Goal: Use online tool/utility: Use online tool/utility

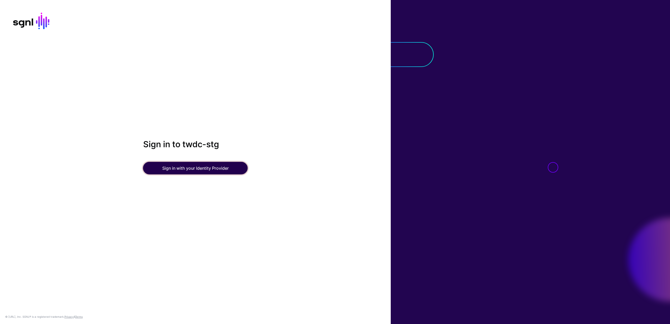
click at [185, 171] on button "Sign in with your Identity Provider" at bounding box center [195, 168] width 105 height 13
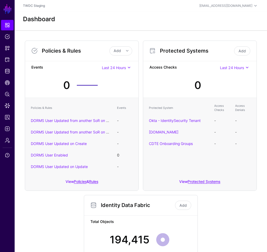
click at [211, 246] on div "Policies & Rules Add Add Policy Add Rule Events Last 24 Hours Last 24 Hours Las…" at bounding box center [141, 190] width 236 height 309
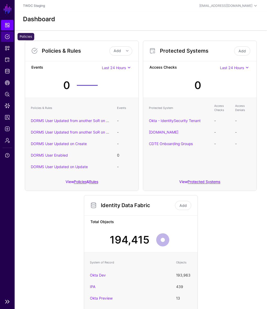
click at [8, 36] on span "Policies" at bounding box center [7, 36] width 5 height 5
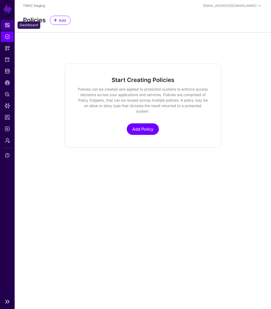
click at [7, 24] on span "Dashboard" at bounding box center [7, 24] width 5 height 5
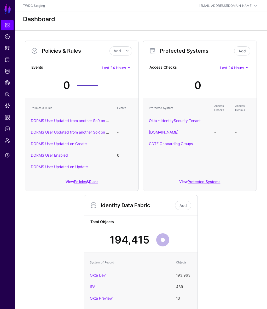
click at [241, 240] on div "Policies & Rules Add Add Policy Add Rule Events Last 24 Hours Last 24 Hours Las…" at bounding box center [141, 190] width 236 height 309
drag, startPoint x: 246, startPoint y: 5, endPoint x: 245, endPoint y: 8, distance: 3.1
click at [245, 8] on div "hamdi.alhaj@disney.com" at bounding box center [229, 6] width 59 height 6
click at [190, 11] on header "TWDC Staging hamdi.alhaj@disney.com Hamdi Alhaj hamdi.alhaj@disney.com TWDC Sta…" at bounding box center [141, 6] width 253 height 12
click at [11, 127] on link "Logs" at bounding box center [7, 128] width 13 height 10
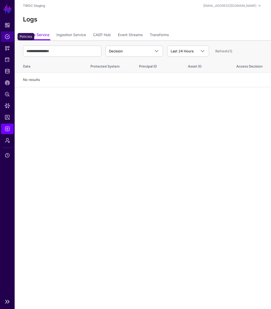
click at [7, 38] on span "Policies" at bounding box center [7, 36] width 5 height 5
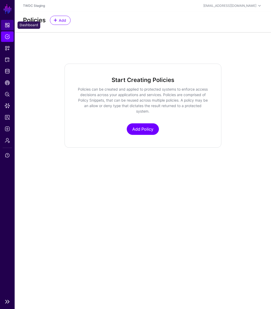
click at [10, 25] on link "Dashboard" at bounding box center [7, 25] width 13 height 10
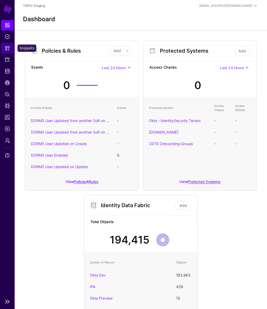
click at [5, 50] on span "Snippets" at bounding box center [7, 48] width 5 height 5
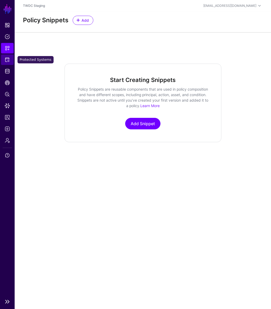
click at [7, 60] on span "Protected Systems" at bounding box center [7, 59] width 5 height 5
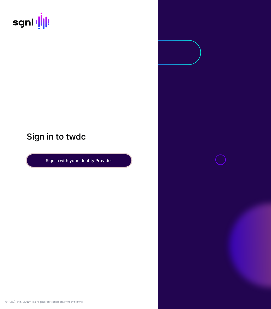
click at [112, 166] on button "Sign in with your Identity Provider" at bounding box center [79, 160] width 105 height 13
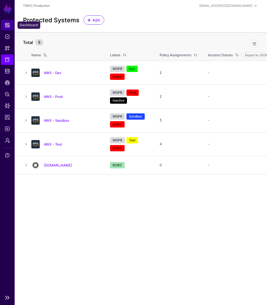
click at [7, 27] on span "Dashboard" at bounding box center [7, 24] width 5 height 5
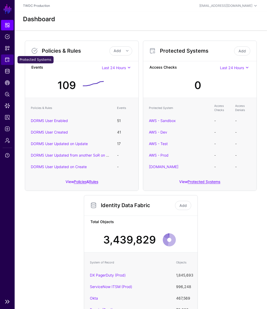
click at [6, 62] on link "Protected Systems" at bounding box center [7, 59] width 13 height 10
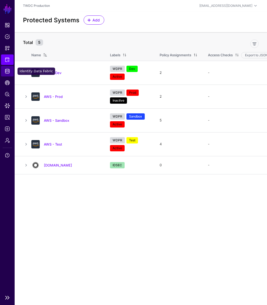
click at [11, 71] on link "Identity Data Fabric" at bounding box center [7, 71] width 13 height 10
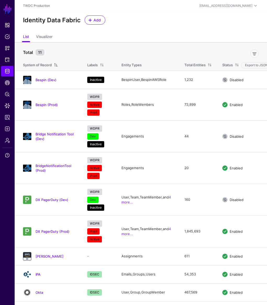
click at [167, 22] on div "Identity Data Fabric Add" at bounding box center [141, 19] width 240 height 9
click at [4, 191] on ul "Dashboard Policies Snippets Protected Systems Identity Data Fabric CAEP Hub Pol…" at bounding box center [7, 156] width 15 height 272
click at [157, 27] on div "Identity Data Fabric Add" at bounding box center [141, 22] width 253 height 21
click at [47, 80] on link "Bespin (Dev)" at bounding box center [46, 80] width 21 height 4
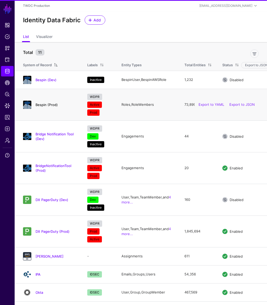
click at [43, 103] on link "Bespin (Prod)" at bounding box center [47, 105] width 22 height 4
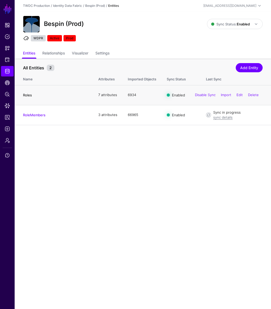
click at [29, 95] on link "Roles" at bounding box center [27, 95] width 9 height 4
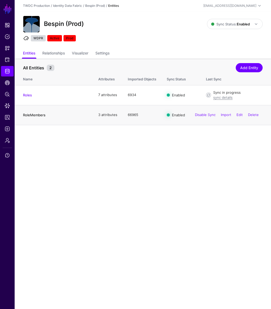
click at [38, 113] on link "RoleMembers" at bounding box center [34, 115] width 22 height 4
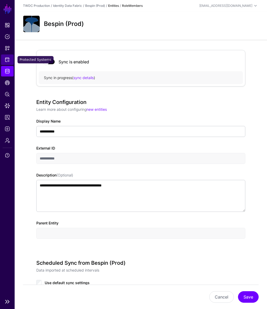
click at [7, 61] on span "Protected Systems" at bounding box center [7, 59] width 5 height 5
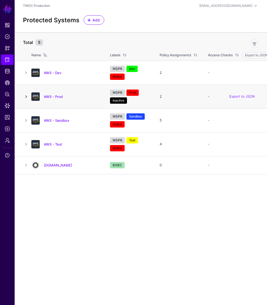
click at [27, 97] on link at bounding box center [26, 96] width 6 height 6
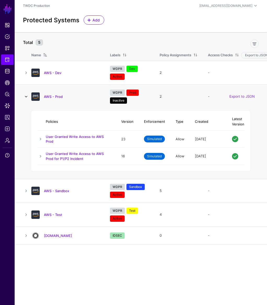
click at [27, 97] on link at bounding box center [26, 96] width 6 height 6
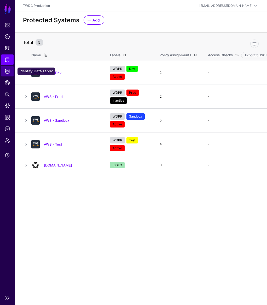
click at [9, 75] on link "Identity Data Fabric" at bounding box center [7, 71] width 13 height 10
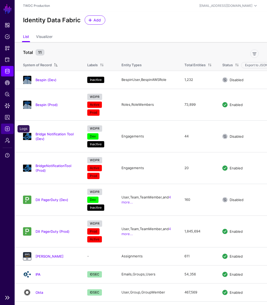
click at [6, 127] on span "Logs" at bounding box center [7, 128] width 5 height 5
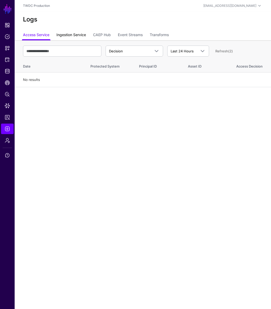
click at [67, 35] on link "Ingestion Service" at bounding box center [71, 35] width 30 height 10
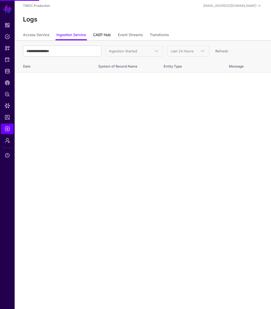
click at [104, 36] on link "CAEP Hub" at bounding box center [102, 35] width 18 height 10
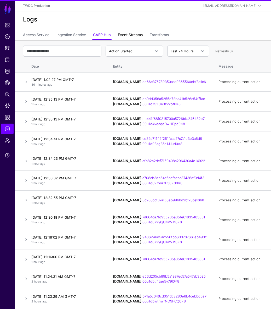
click at [133, 35] on link "Event Streams" at bounding box center [130, 35] width 25 height 10
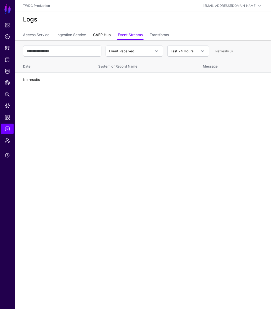
click at [109, 36] on link "CAEP Hub" at bounding box center [102, 35] width 18 height 10
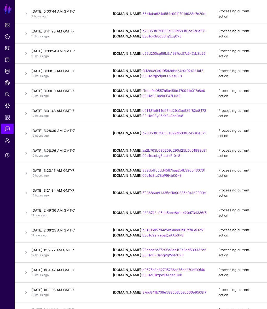
scroll to position [1346, 0]
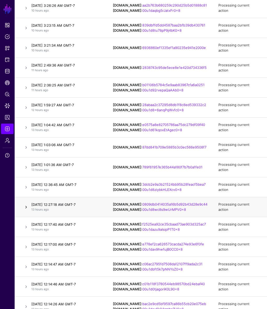
click at [23, 204] on link at bounding box center [26, 207] width 6 height 6
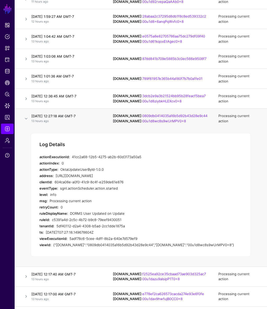
scroll to position [1417, 0]
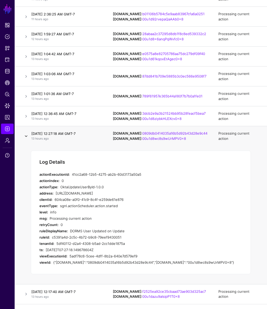
click at [26, 133] on link at bounding box center [26, 136] width 6 height 6
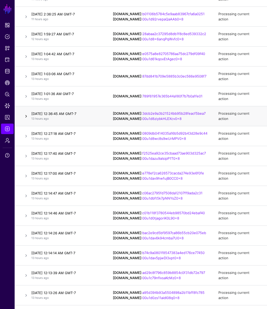
click at [27, 113] on link at bounding box center [26, 116] width 6 height 6
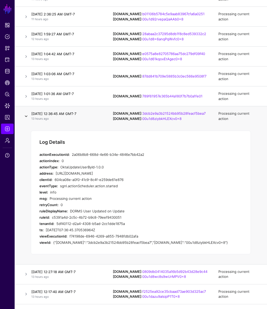
click at [27, 113] on link at bounding box center [26, 116] width 6 height 6
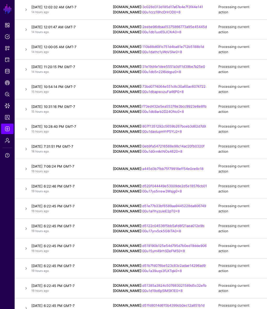
scroll to position [2043, 0]
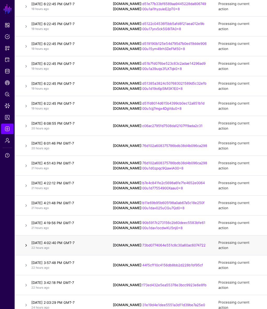
click at [29, 242] on link at bounding box center [26, 245] width 6 height 6
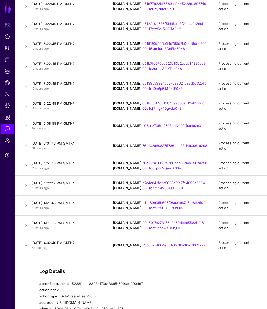
scroll to position [2182, 0]
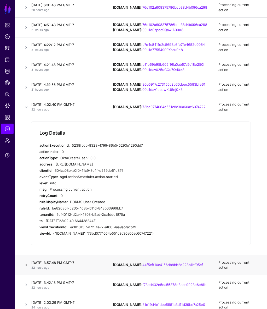
click at [24, 262] on link at bounding box center [26, 265] width 6 height 6
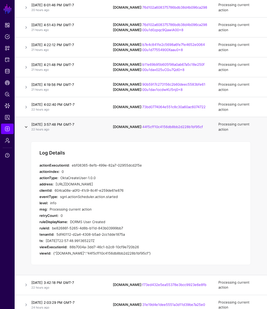
click at [28, 124] on link at bounding box center [26, 127] width 6 height 6
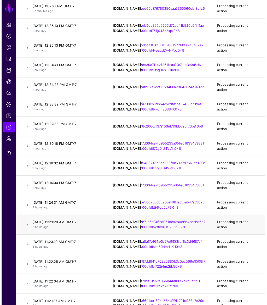
scroll to position [0, 0]
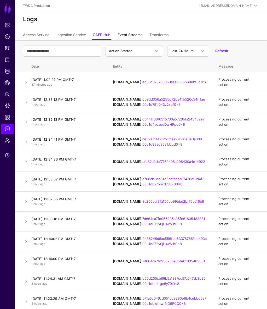
click at [126, 31] on link "Event Streams" at bounding box center [130, 35] width 25 height 10
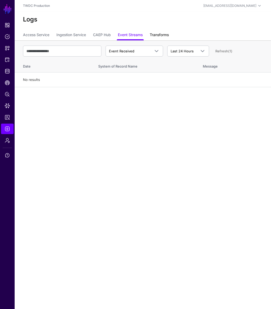
click at [158, 33] on link "Transforms" at bounding box center [159, 35] width 19 height 10
click at [41, 34] on link "Access Service" at bounding box center [36, 35] width 26 height 10
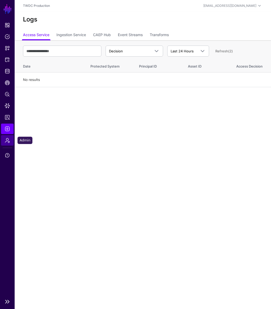
click at [5, 141] on span "Admin" at bounding box center [7, 140] width 5 height 5
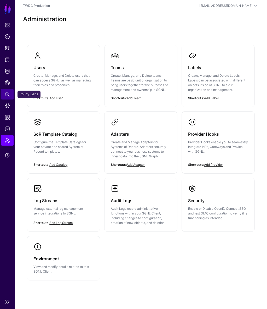
click at [8, 95] on span "Policy Lens" at bounding box center [7, 94] width 5 height 5
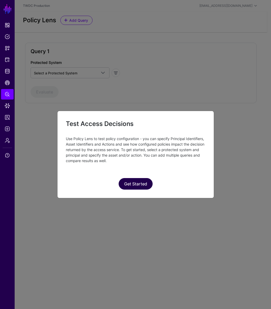
click at [145, 183] on button "Get Started" at bounding box center [136, 184] width 34 height 12
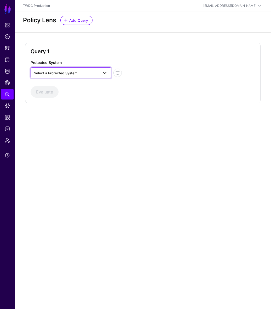
click at [71, 74] on span "Select a Protected System" at bounding box center [55, 73] width 43 height 4
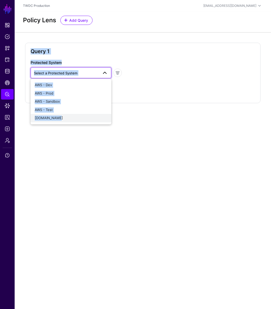
drag, startPoint x: 65, startPoint y: 136, endPoint x: 52, endPoint y: 117, distance: 23.1
click at [52, 117] on main "SGNL Dashboard Policies Snippets Protected Systems Identity Data Fabric CAEP Hu…" at bounding box center [135, 154] width 271 height 309
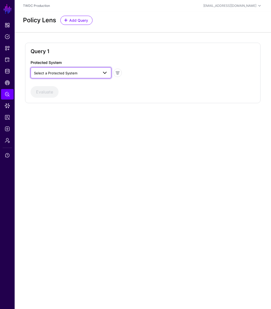
click at [78, 77] on link "Select a Protected System" at bounding box center [71, 72] width 81 height 11
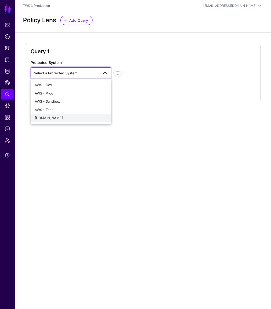
click at [61, 116] on span "[DOMAIN_NAME]" at bounding box center [49, 118] width 28 height 4
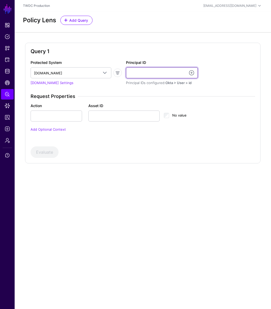
click at [169, 69] on input "Principal ID" at bounding box center [162, 72] width 72 height 11
type input "**********"
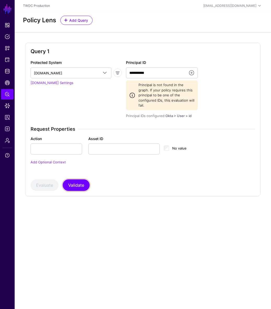
click at [78, 180] on button "Validate" at bounding box center [76, 185] width 27 height 12
click at [5, 59] on span "Protected Systems" at bounding box center [7, 59] width 5 height 5
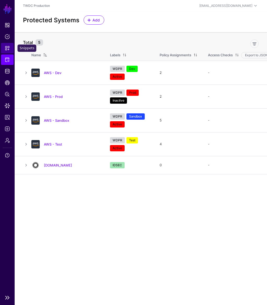
click at [9, 50] on span "Snippets" at bounding box center [7, 48] width 5 height 5
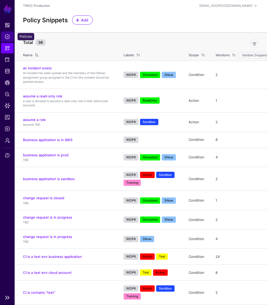
click at [2, 37] on link "Policies" at bounding box center [7, 36] width 13 height 10
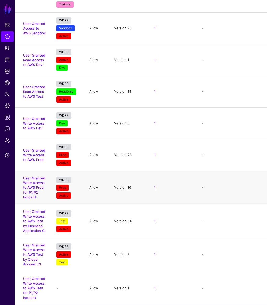
scroll to position [208, 0]
click at [38, 223] on link "User Granted Write Access to AWS Test by Business Application CI" at bounding box center [34, 220] width 22 height 23
